Goal: Information Seeking & Learning: Learn about a topic

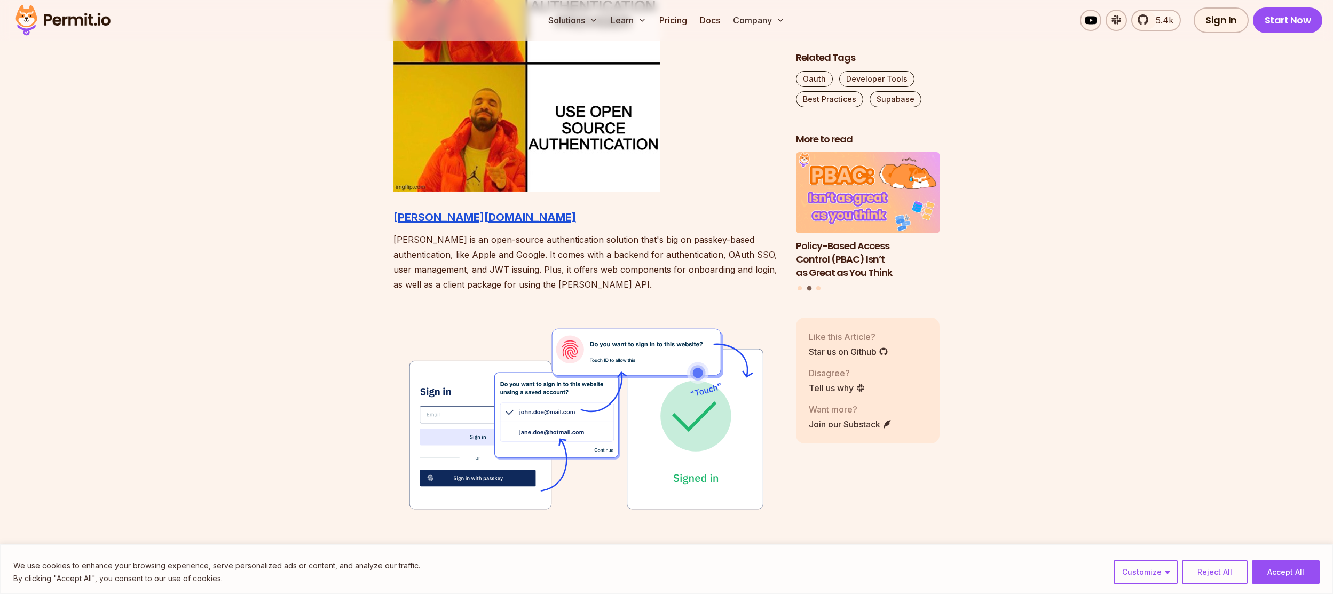
scroll to position [1150, 0]
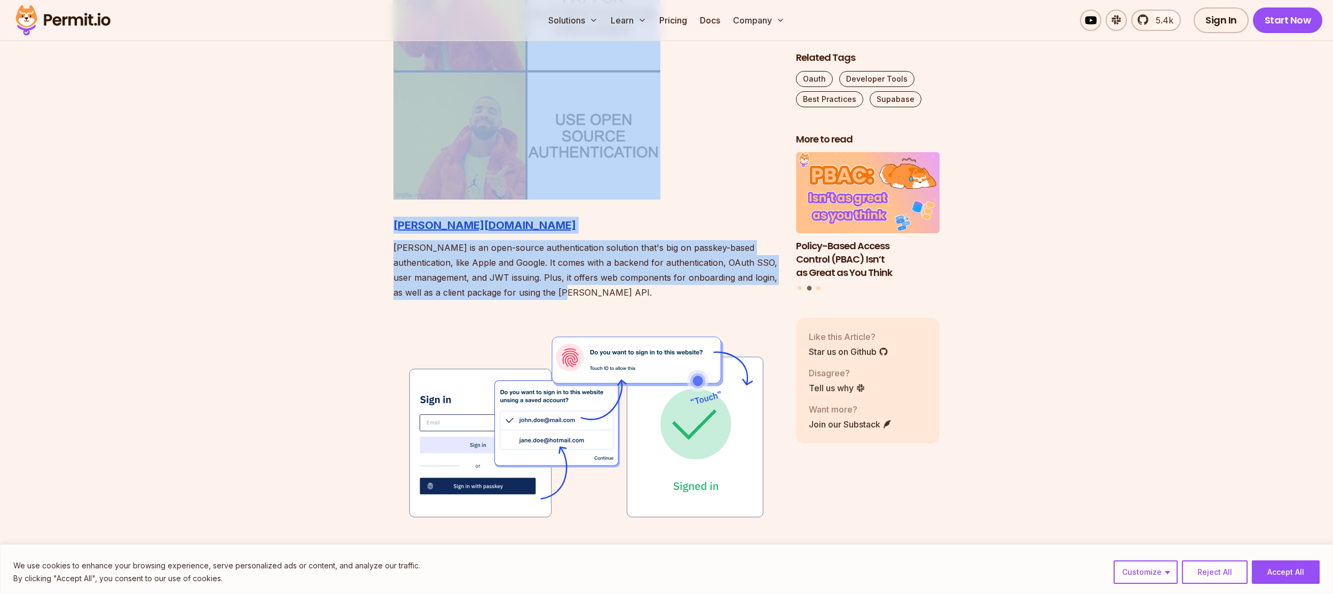
drag, startPoint x: 365, startPoint y: 60, endPoint x: 629, endPoint y: 287, distance: 348.1
click at [629, 287] on p "[PERSON_NAME] is an open-source authentication solution that's big on passkey-b…" at bounding box center [585, 270] width 385 height 60
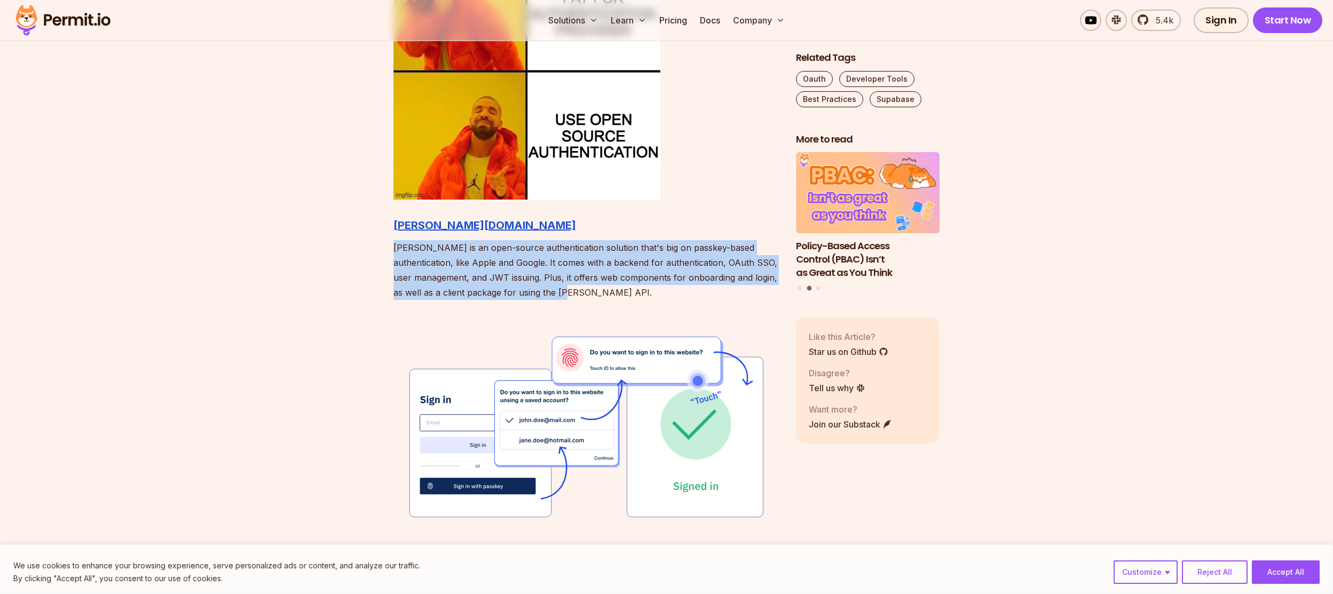
click at [629, 287] on p "[PERSON_NAME] is an open-source authentication solution that's big on passkey-b…" at bounding box center [585, 270] width 385 height 60
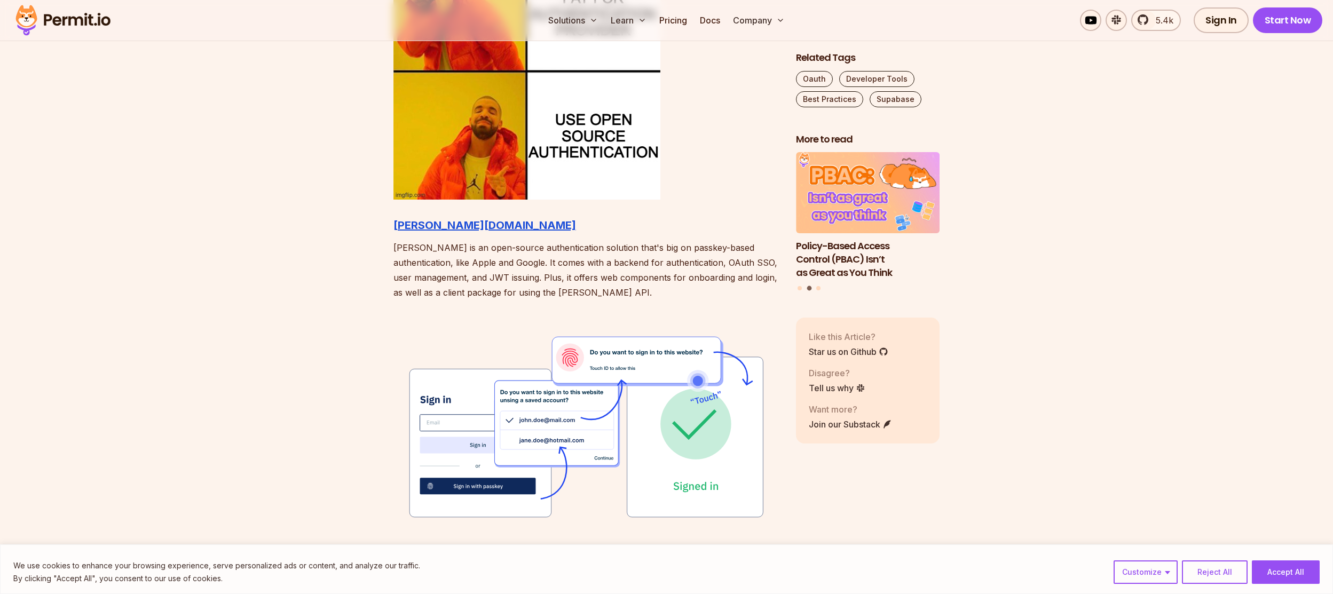
click at [629, 287] on p "[PERSON_NAME] is an open-source authentication solution that's big on passkey-b…" at bounding box center [585, 270] width 385 height 60
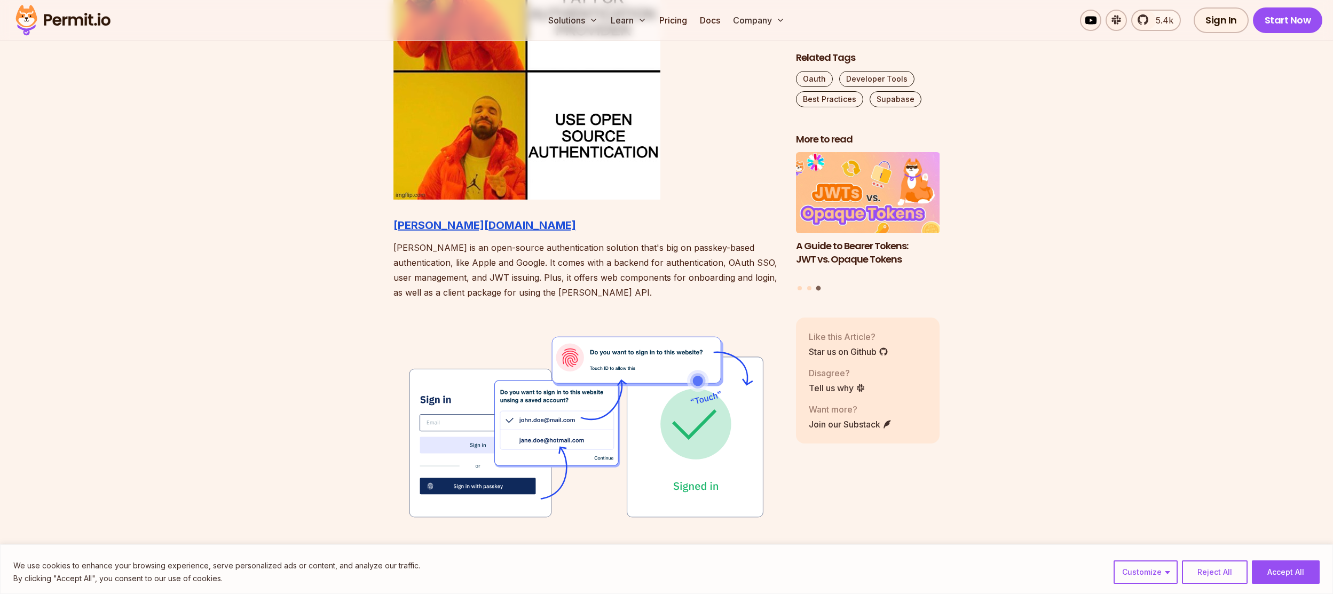
click at [616, 289] on p "[PERSON_NAME] is an open-source authentication solution that's big on passkey-b…" at bounding box center [585, 270] width 385 height 60
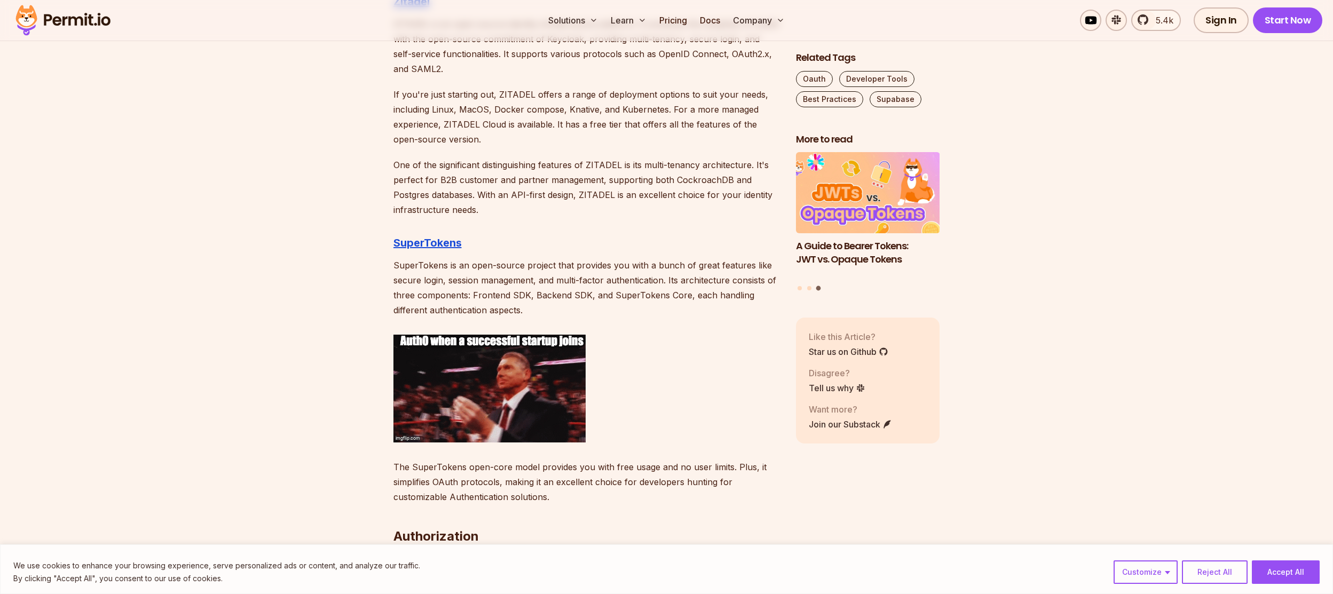
scroll to position [1838, 0]
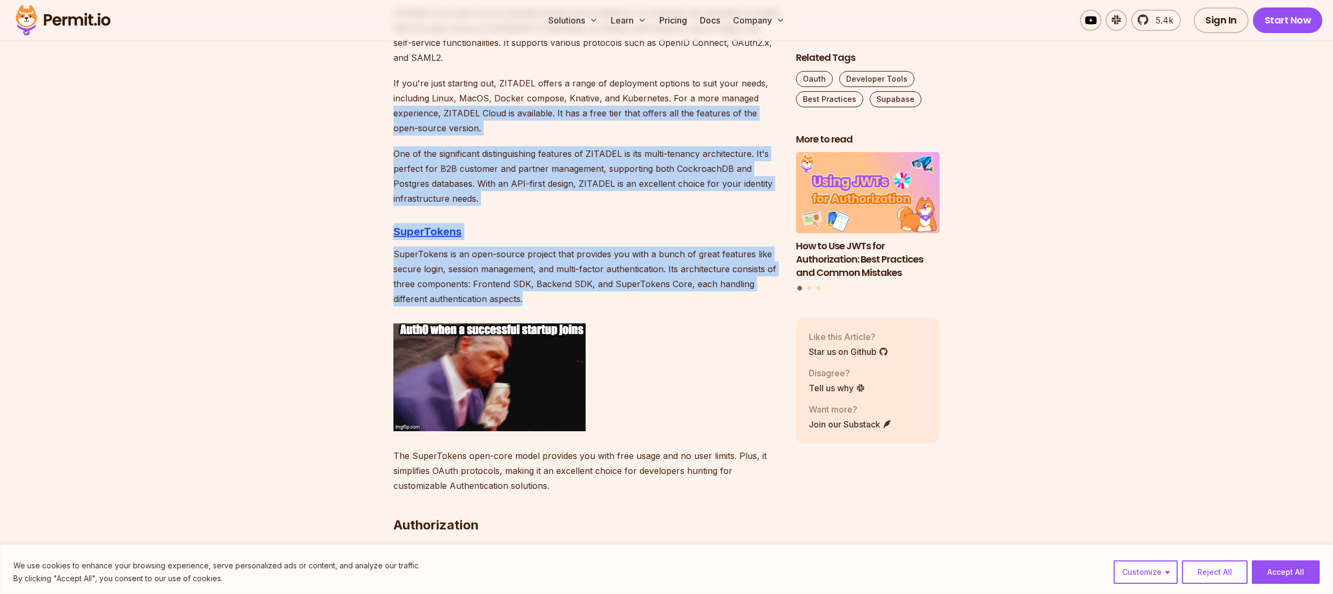
drag, startPoint x: 368, startPoint y: 110, endPoint x: 545, endPoint y: 291, distance: 254.0
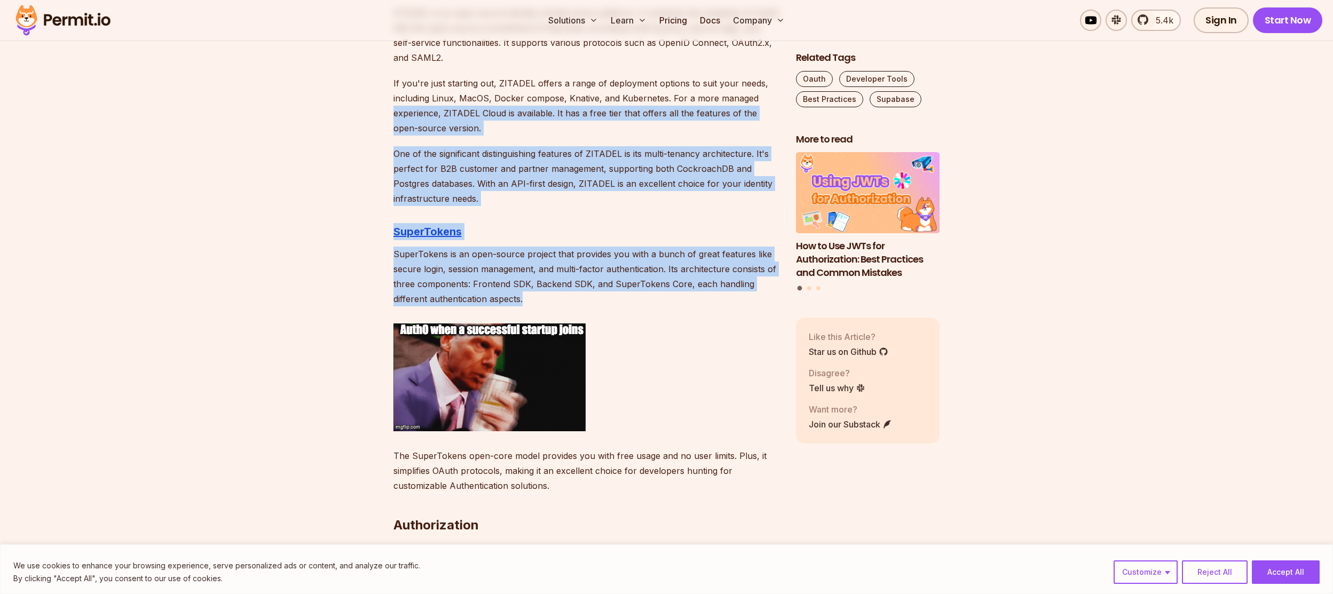
click at [545, 291] on p "SuperTokens is an open-source project that provides you with a bunch of great f…" at bounding box center [585, 277] width 385 height 60
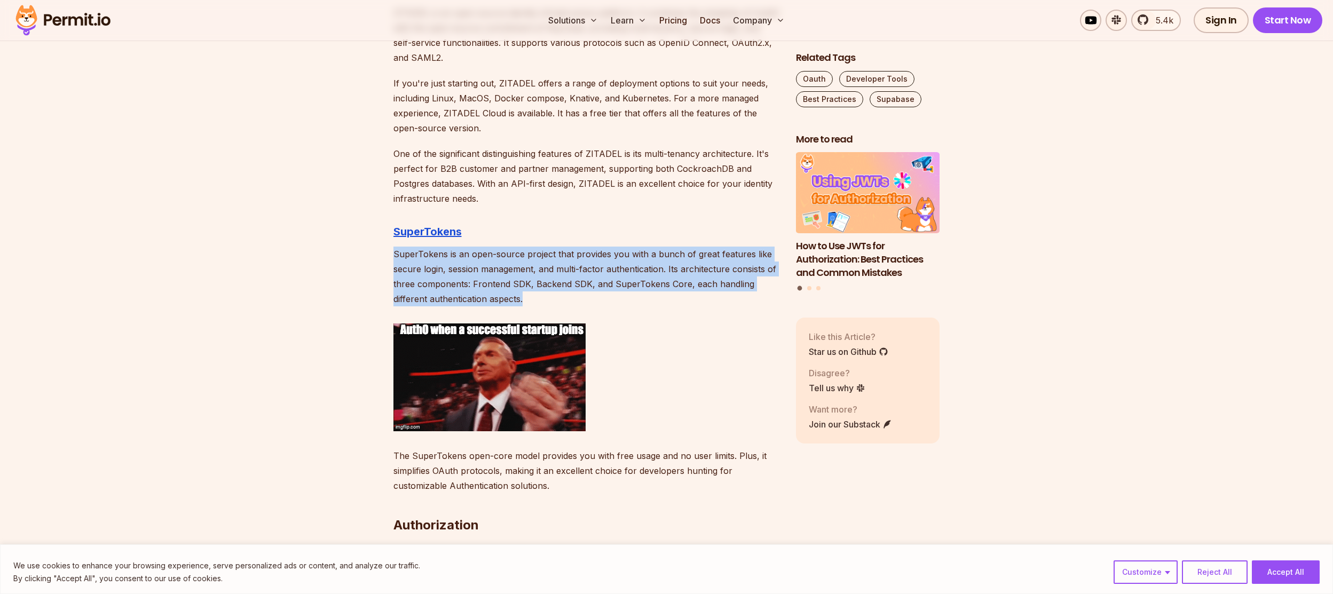
click at [545, 291] on p "SuperTokens is an open-source project that provides you with a bunch of great f…" at bounding box center [585, 277] width 385 height 60
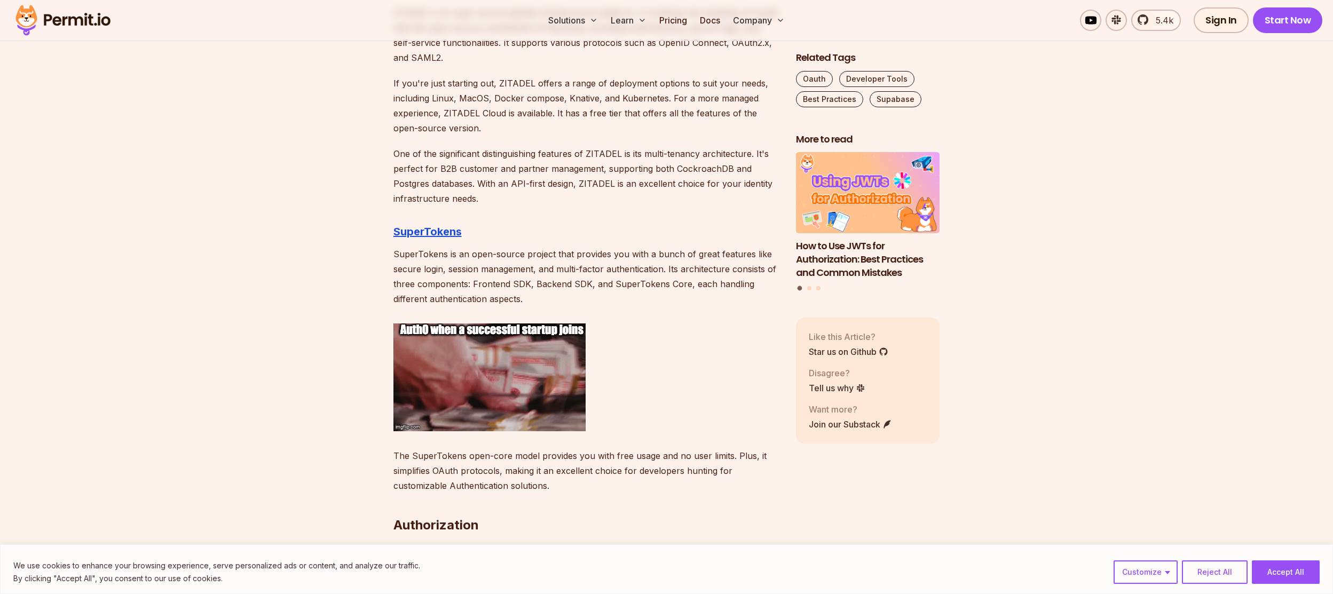
click at [545, 291] on p "SuperTokens is an open-source project that provides you with a bunch of great f…" at bounding box center [585, 277] width 385 height 60
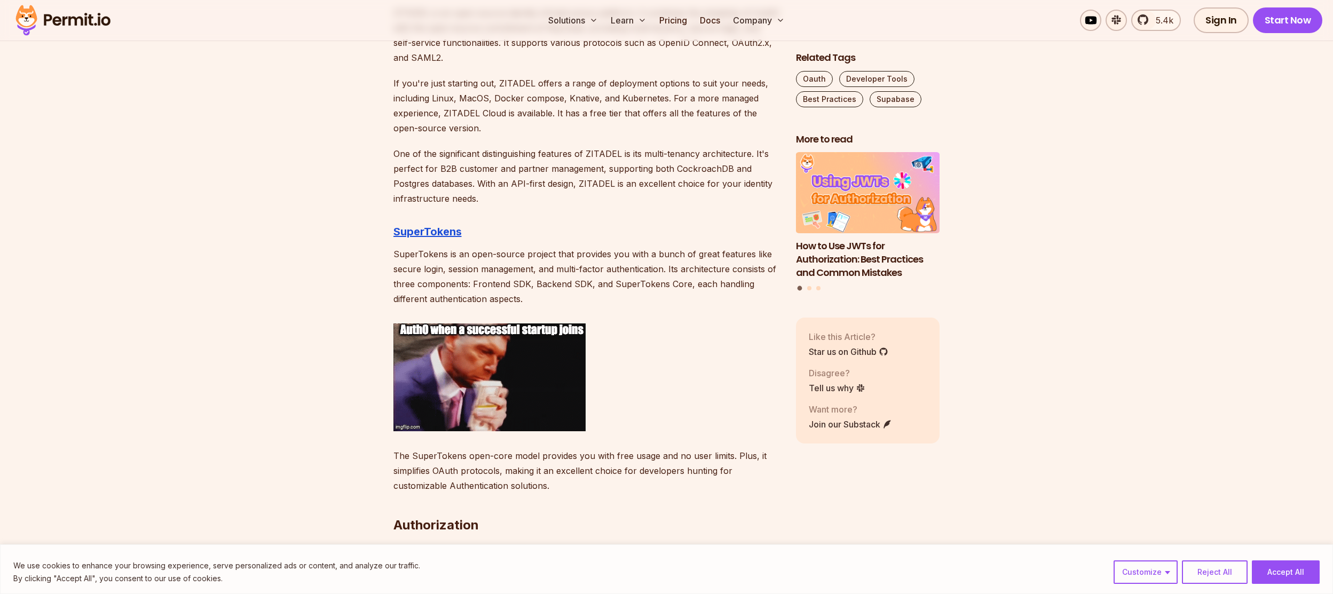
click at [535, 293] on p "SuperTokens is an open-source project that provides you with a bunch of great f…" at bounding box center [585, 277] width 385 height 60
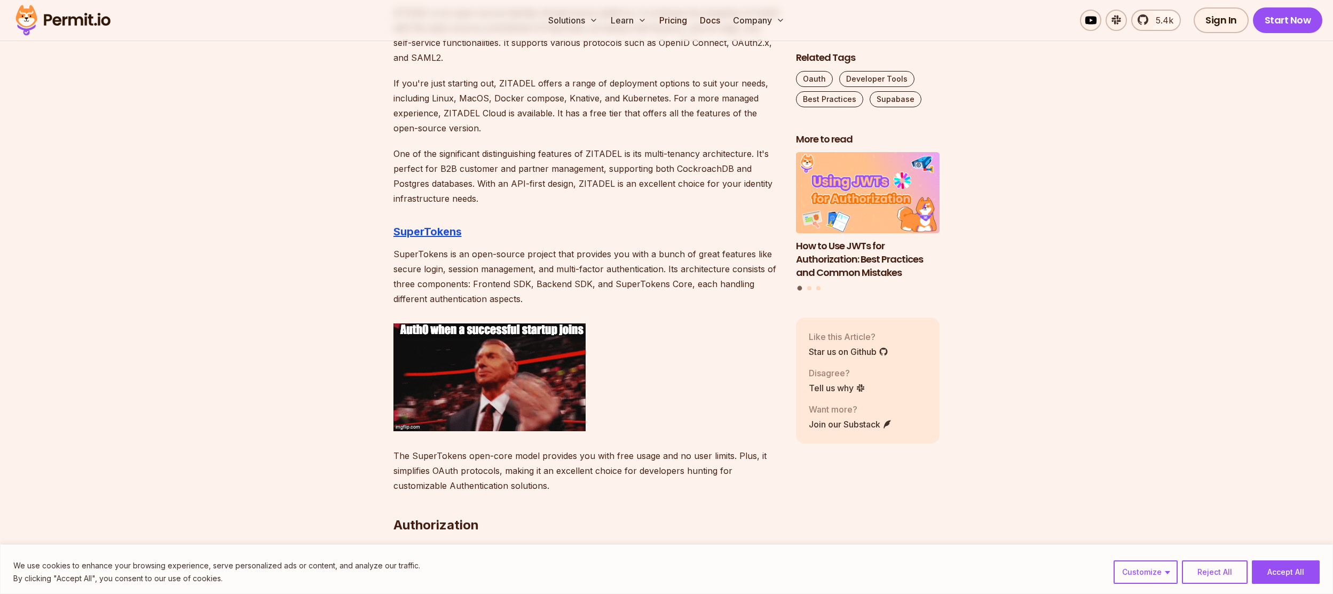
click at [458, 288] on p "SuperTokens is an open-source project that provides you with a bunch of great f…" at bounding box center [585, 277] width 385 height 60
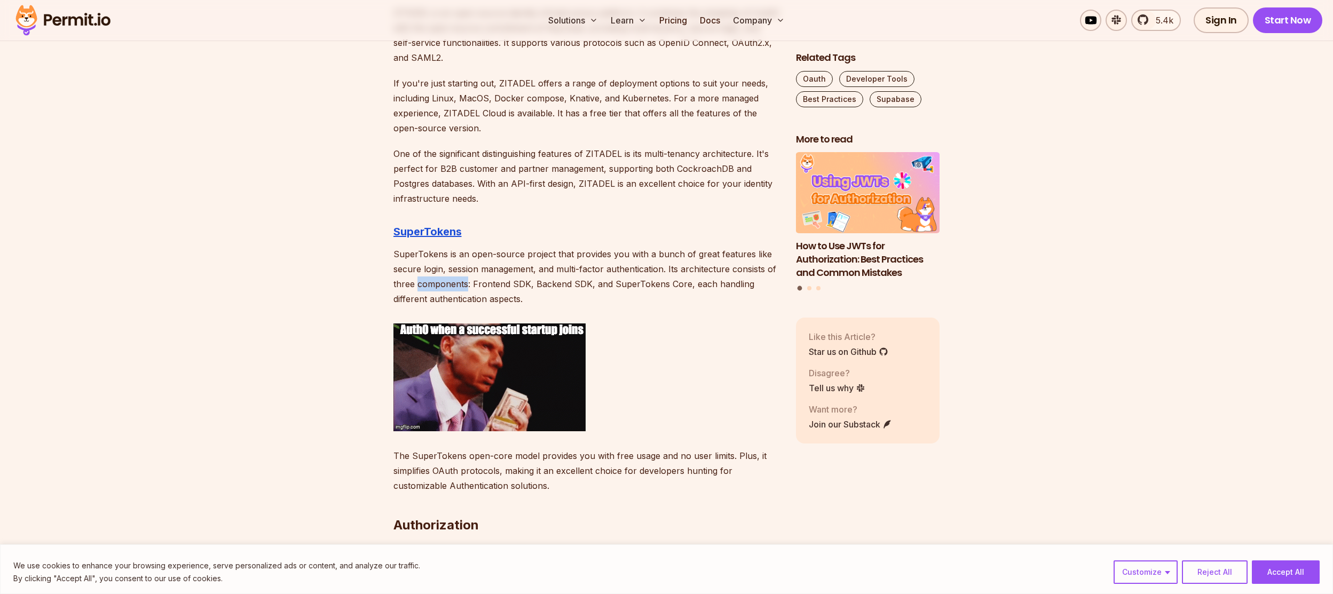
click at [458, 288] on p "SuperTokens is an open-source project that provides you with a bunch of great f…" at bounding box center [585, 277] width 385 height 60
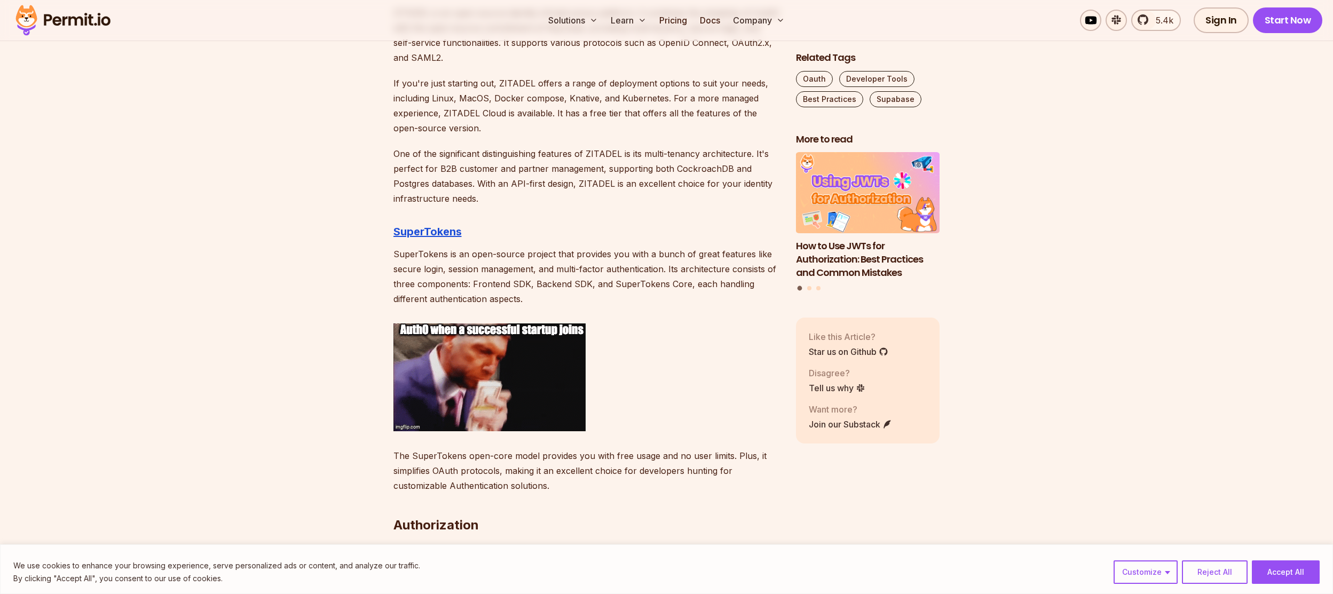
click at [427, 288] on p "SuperTokens is an open-source project that provides you with a bunch of great f…" at bounding box center [585, 277] width 385 height 60
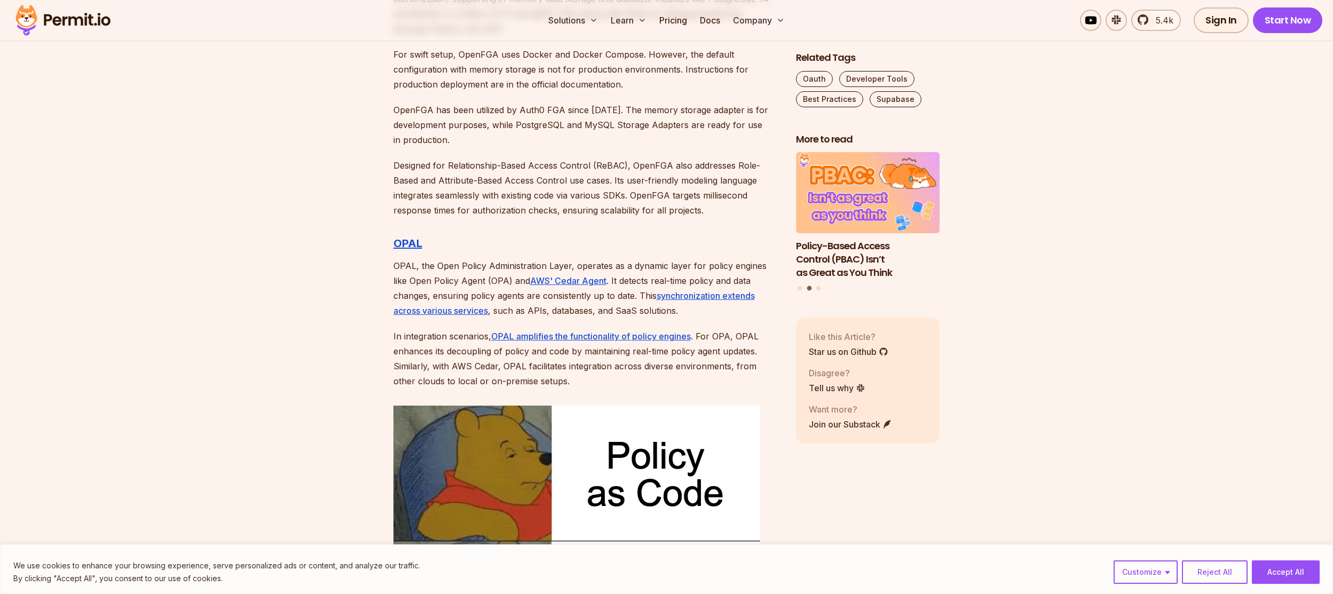
scroll to position [2954, 0]
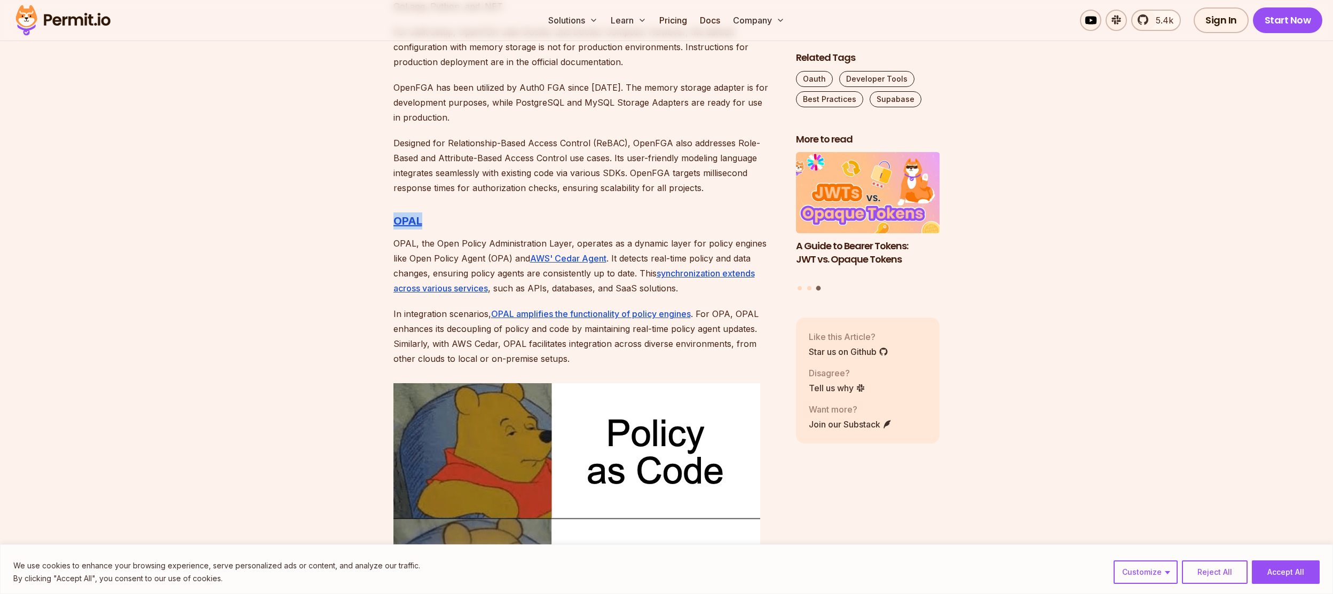
drag, startPoint x: 398, startPoint y: 210, endPoint x: 358, endPoint y: 235, distance: 47.5
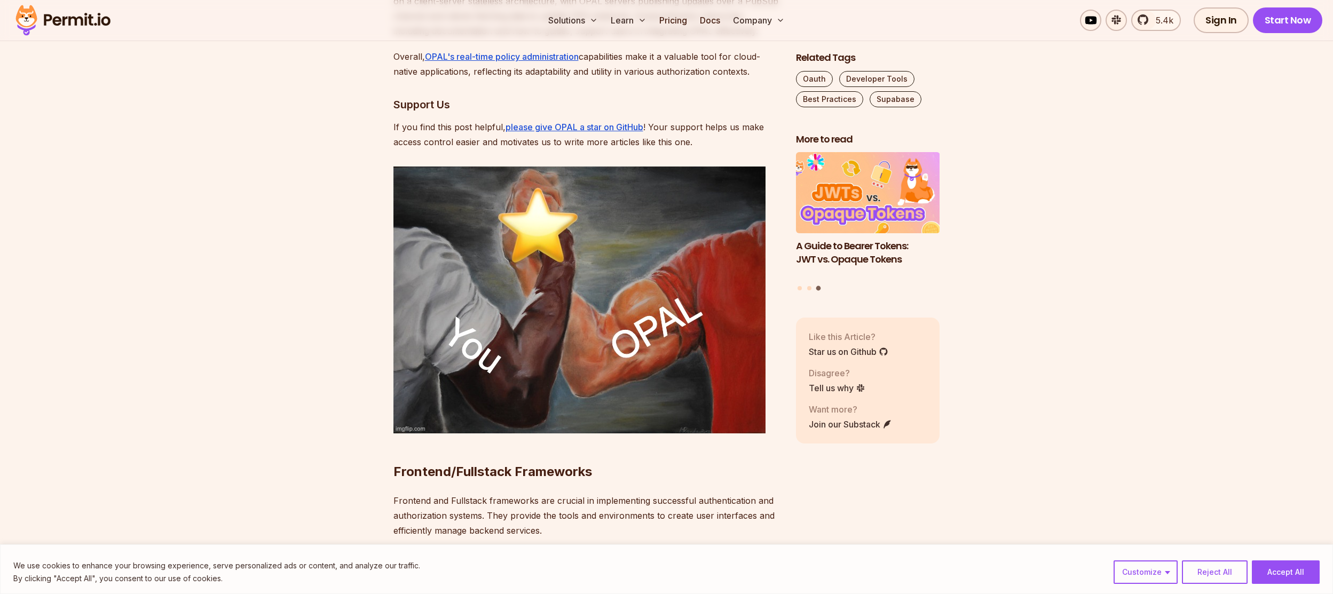
scroll to position [3650, 0]
